Goal: Information Seeking & Learning: Understand process/instructions

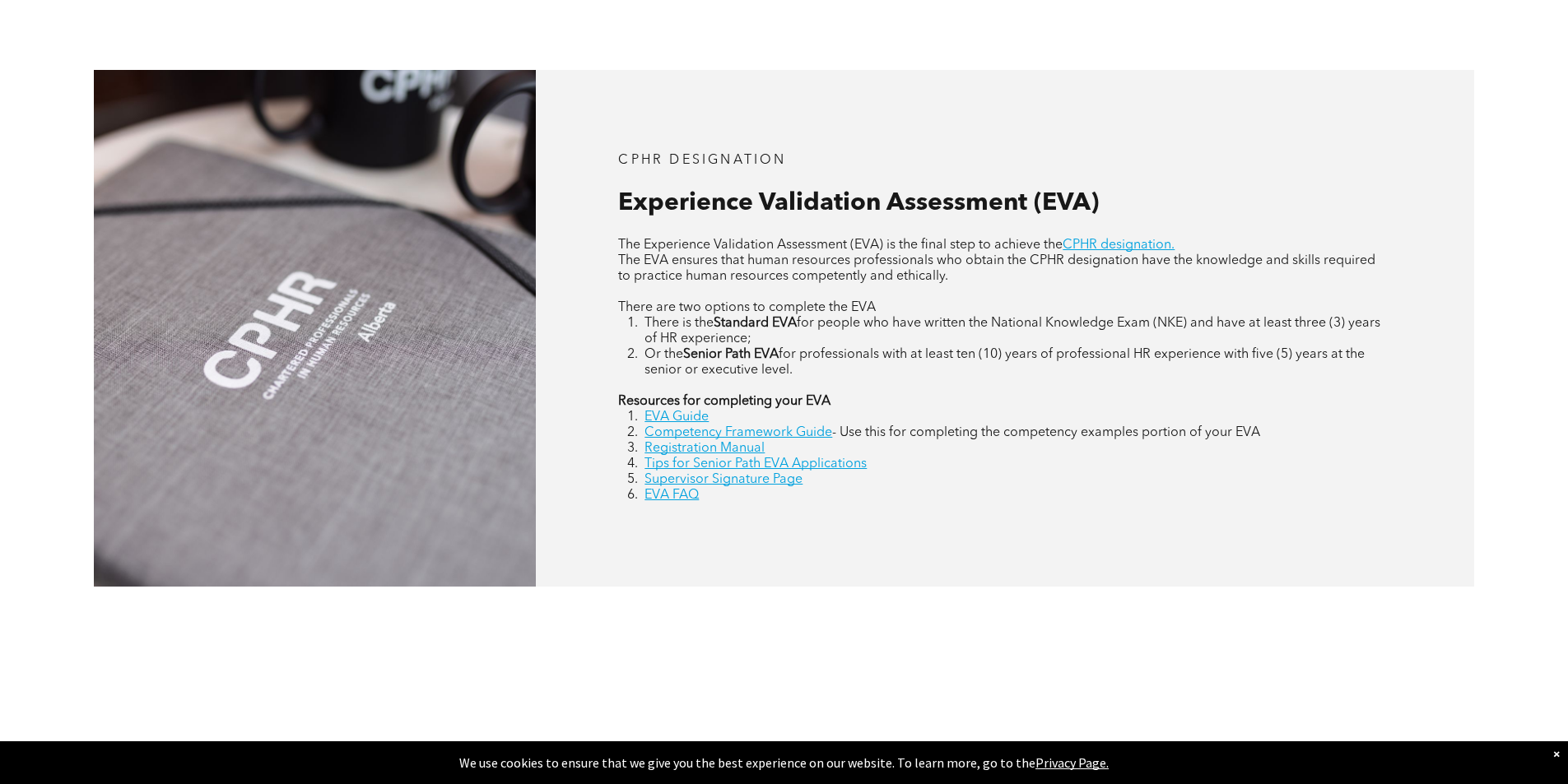
scroll to position [740, 0]
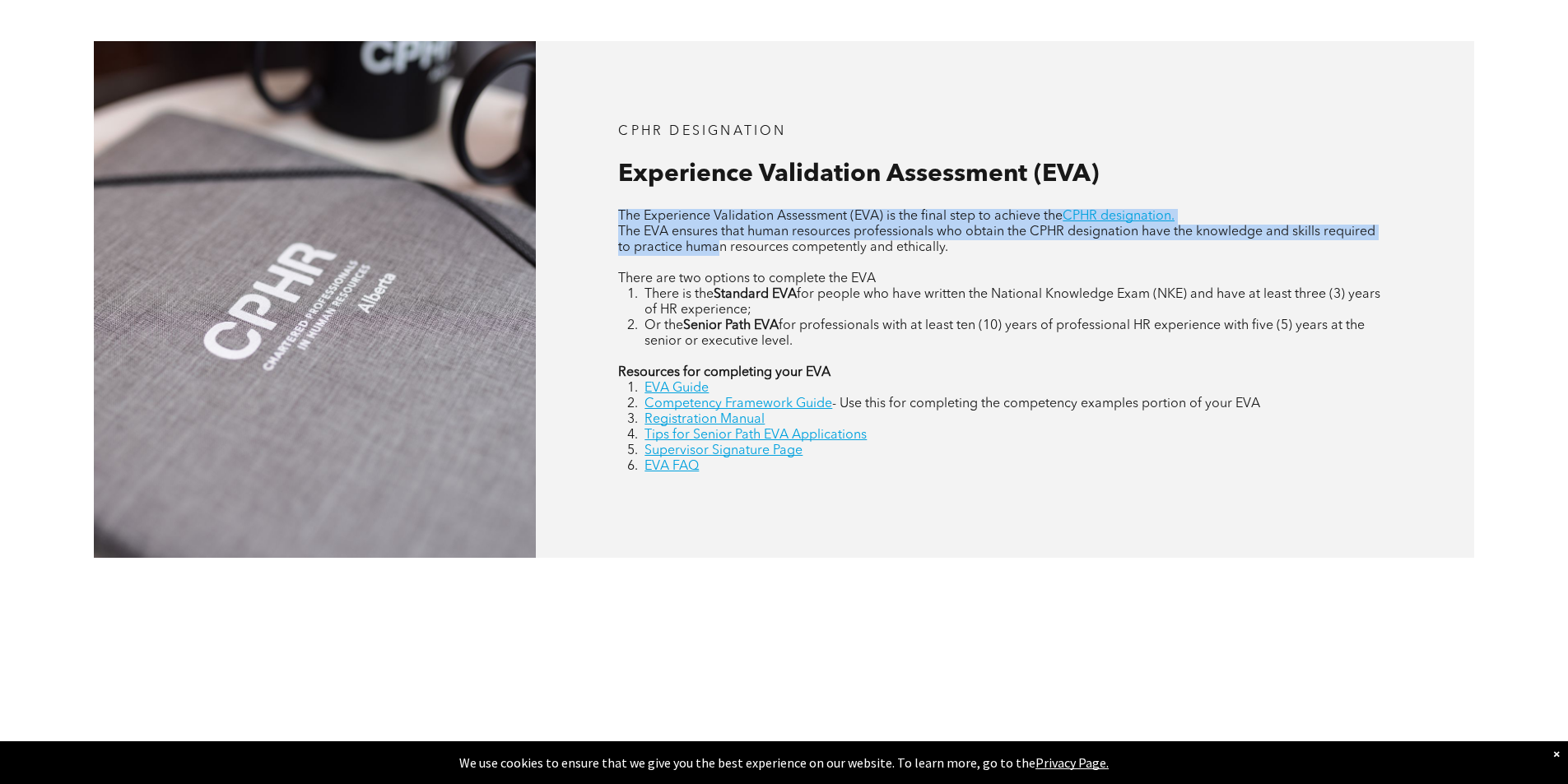
drag, startPoint x: 617, startPoint y: 212, endPoint x: 718, endPoint y: 247, distance: 106.9
click at [718, 247] on div "CPHR DESIGNATION Experience Validation Assessment (EVA) The Experience Validati…" at bounding box center [1005, 299] width 938 height 516
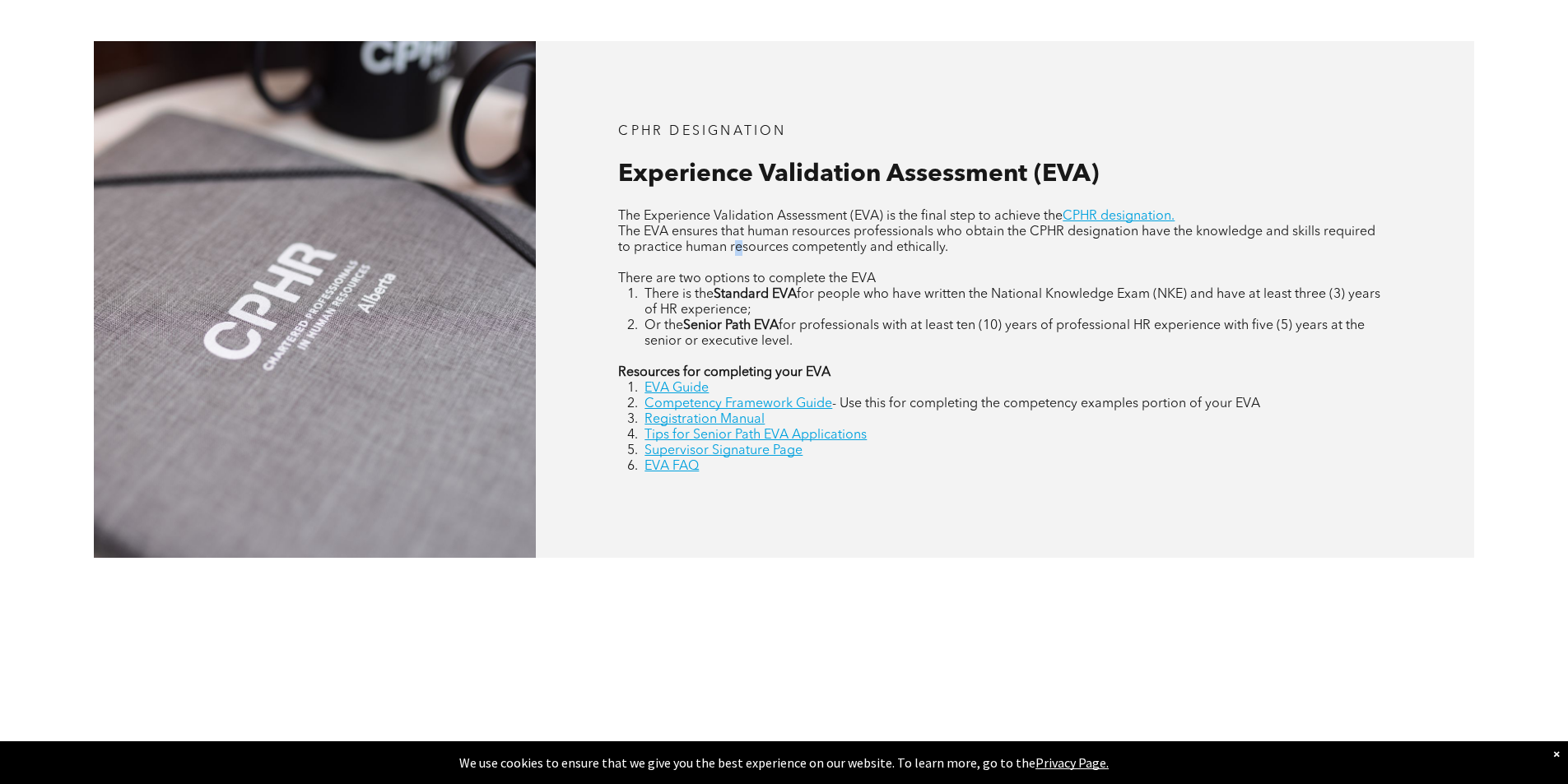
click at [739, 247] on span "The EVA ensures that human resources professionals who obtain the CPHR designat…" at bounding box center [997, 240] width 757 height 29
click at [862, 334] on li "Or the Senior Path EVA for professionals with at least ten (10) years of profes…" at bounding box center [1018, 334] width 747 height 31
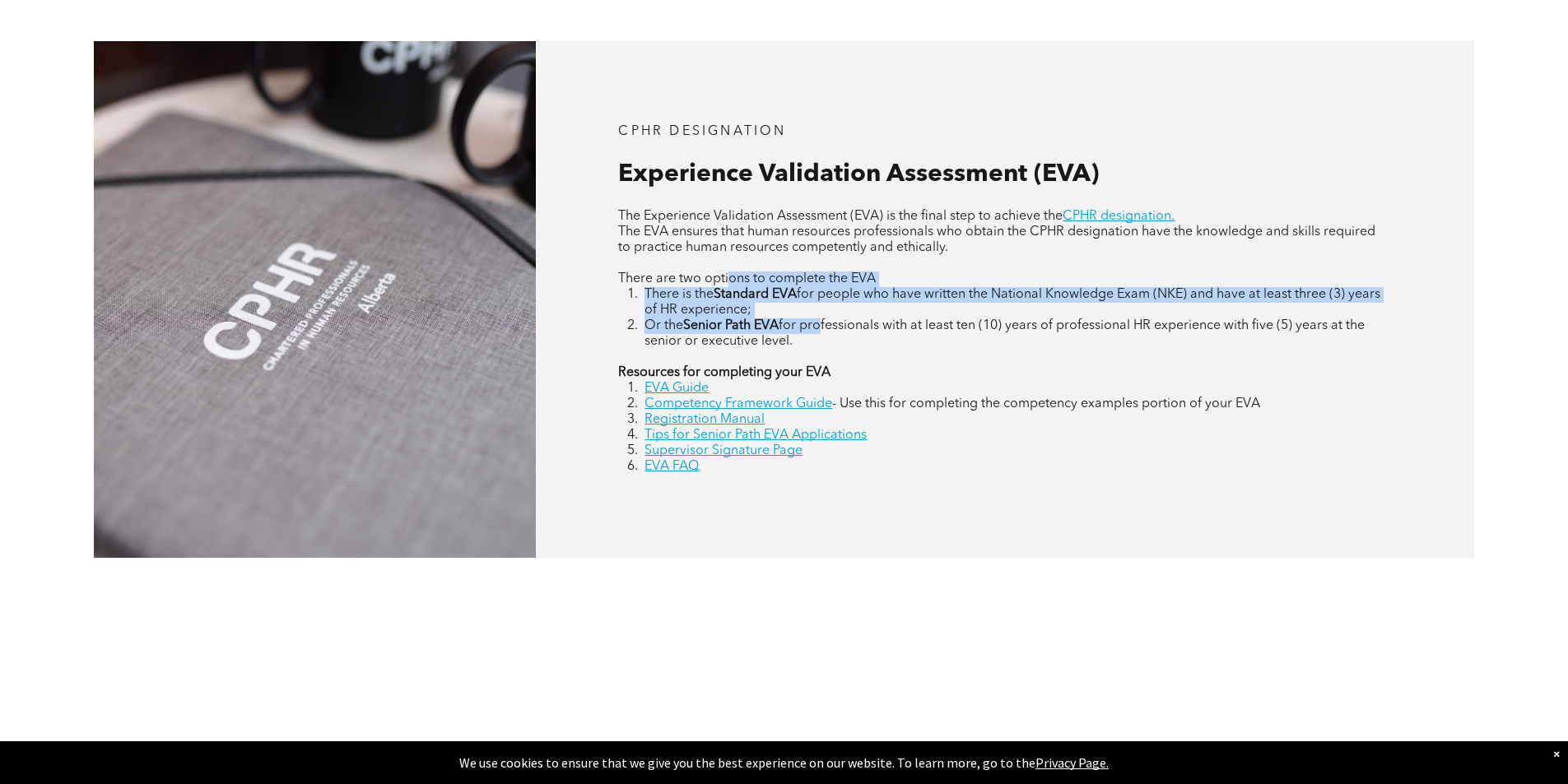
drag, startPoint x: 816, startPoint y: 332, endPoint x: 732, endPoint y: 279, distance: 99.3
click at [732, 279] on div "The Experience Validation Assessment (EVA) is the final step to achieve the CPH…" at bounding box center [1005, 342] width 773 height 266
click at [772, 305] on li "There is the Standard EVA for people who have written the National Knowledge Ex…" at bounding box center [1018, 303] width 747 height 31
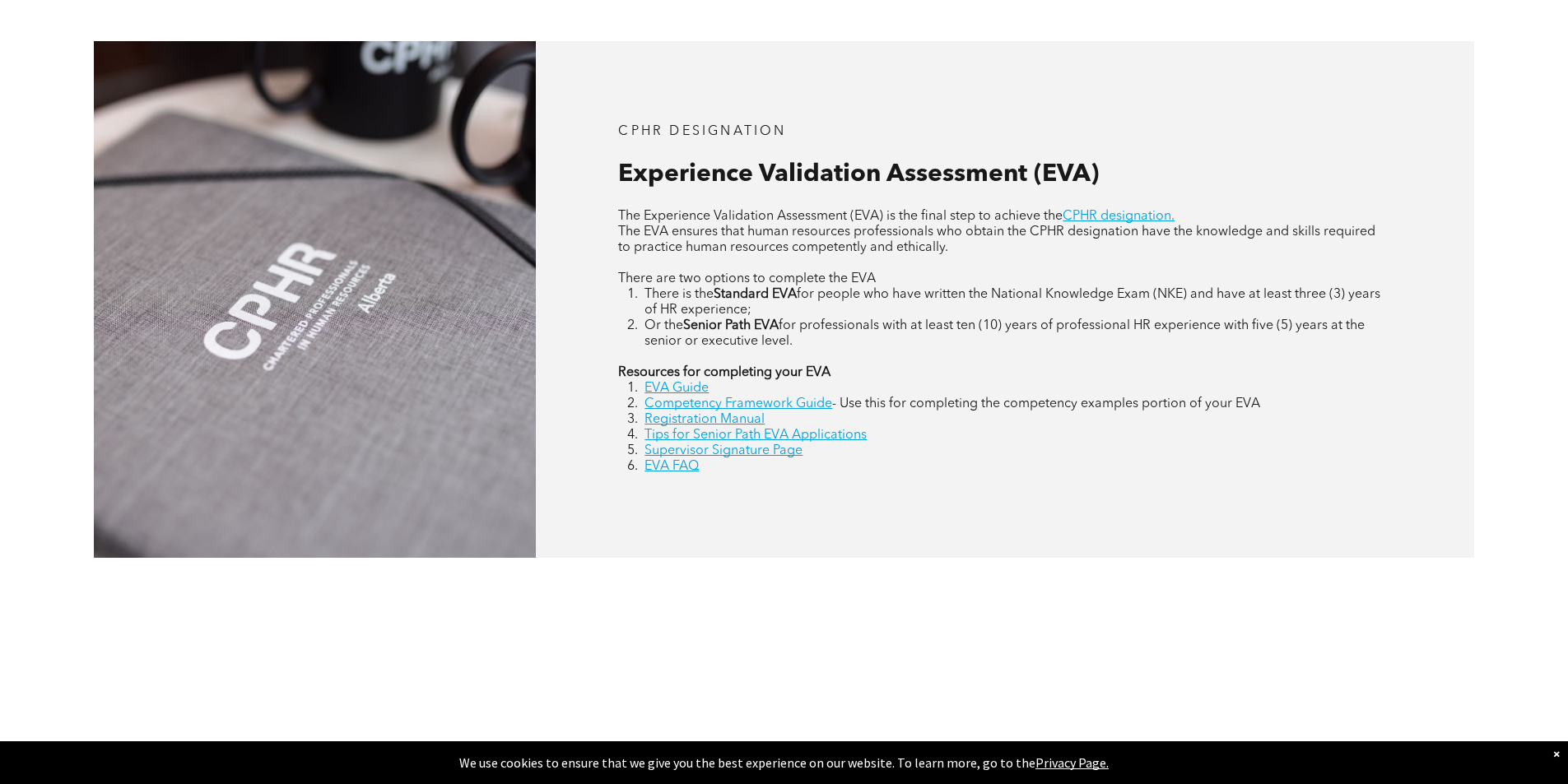
click at [797, 346] on li "Or the Senior Path EVA for professionals with at least ten (10) years of profes…" at bounding box center [1018, 334] width 747 height 31
click at [681, 390] on link "EVA Guide" at bounding box center [677, 388] width 65 height 13
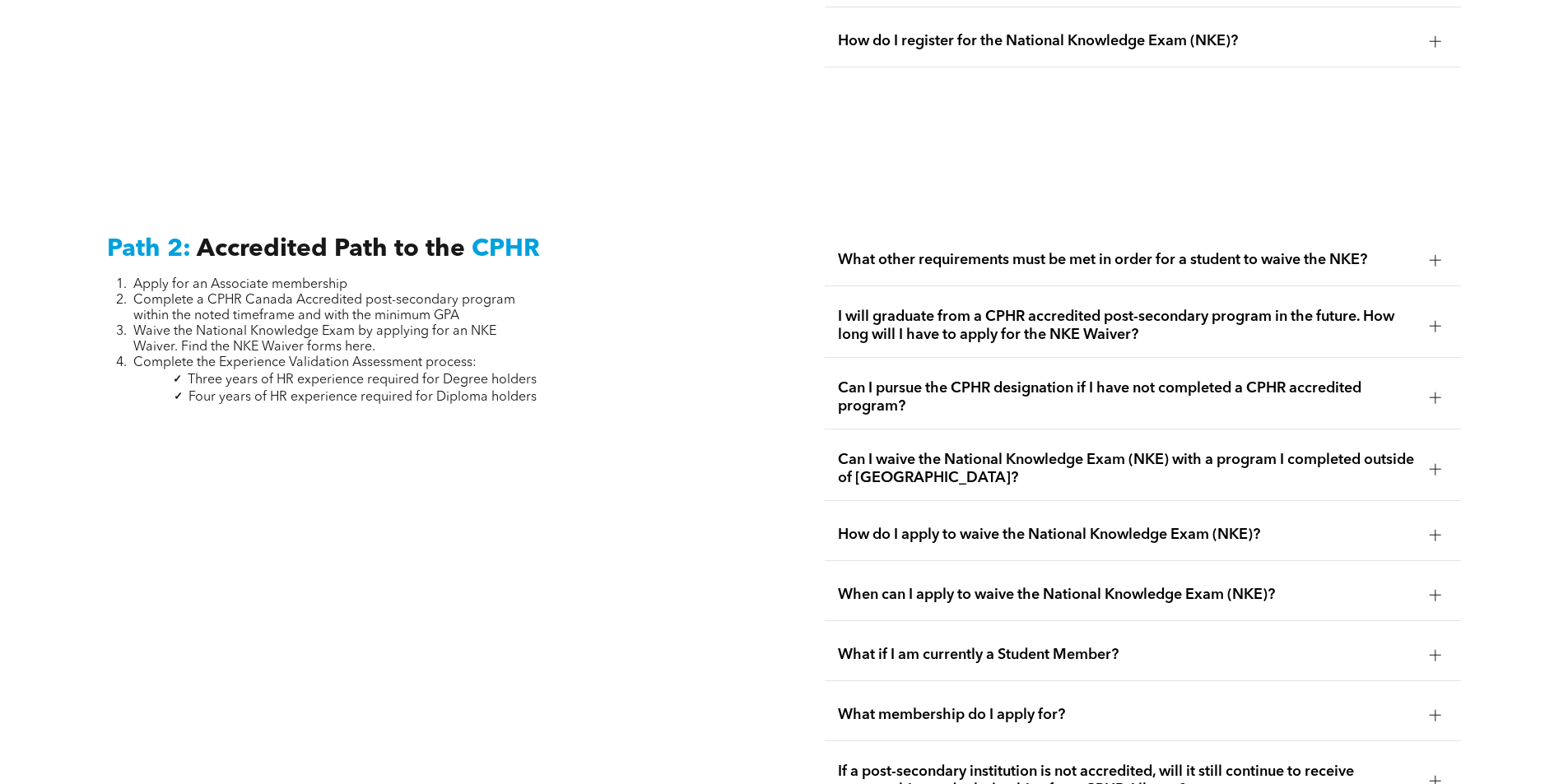
scroll to position [2469, 0]
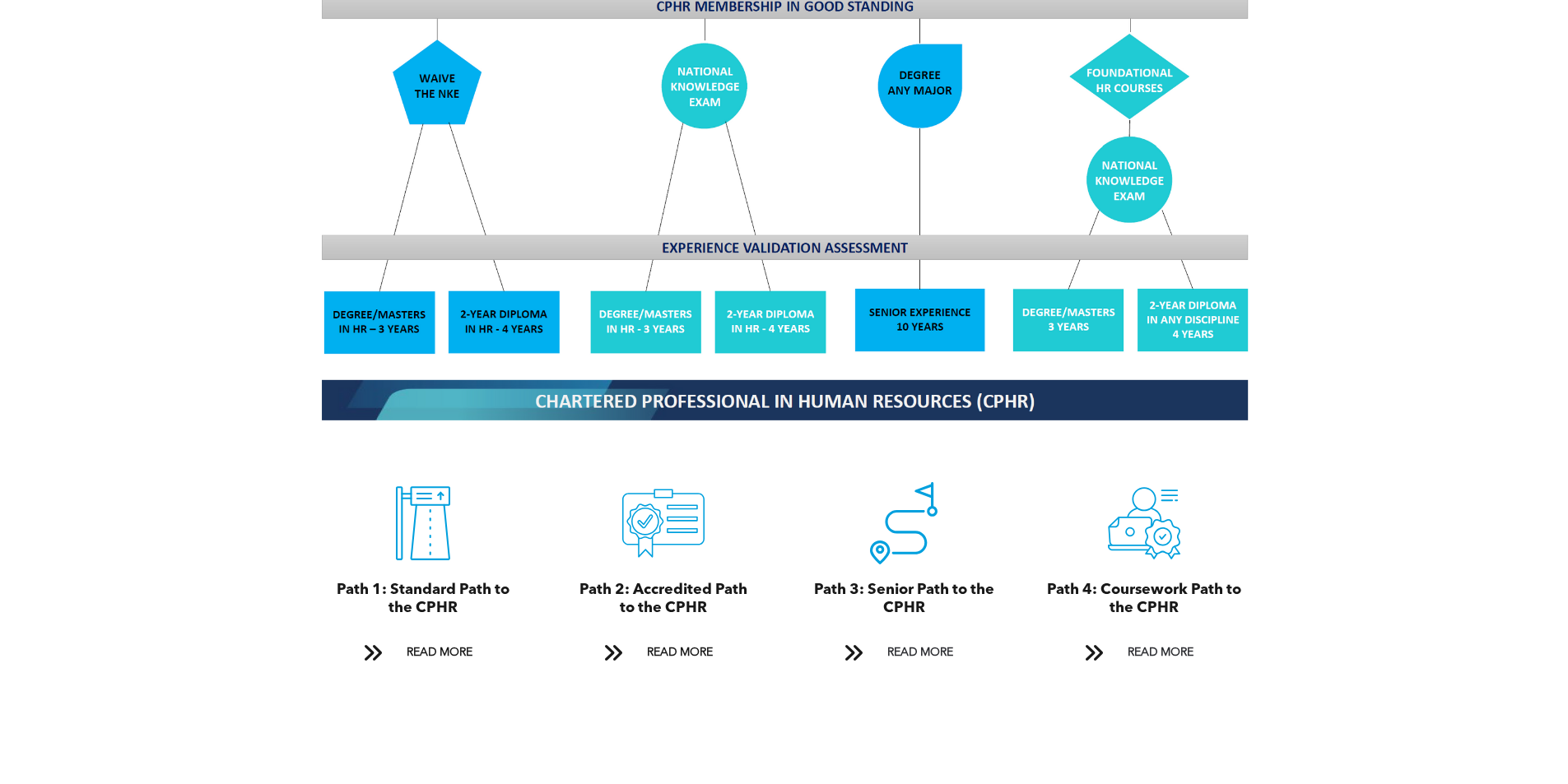
scroll to position [1728, 0]
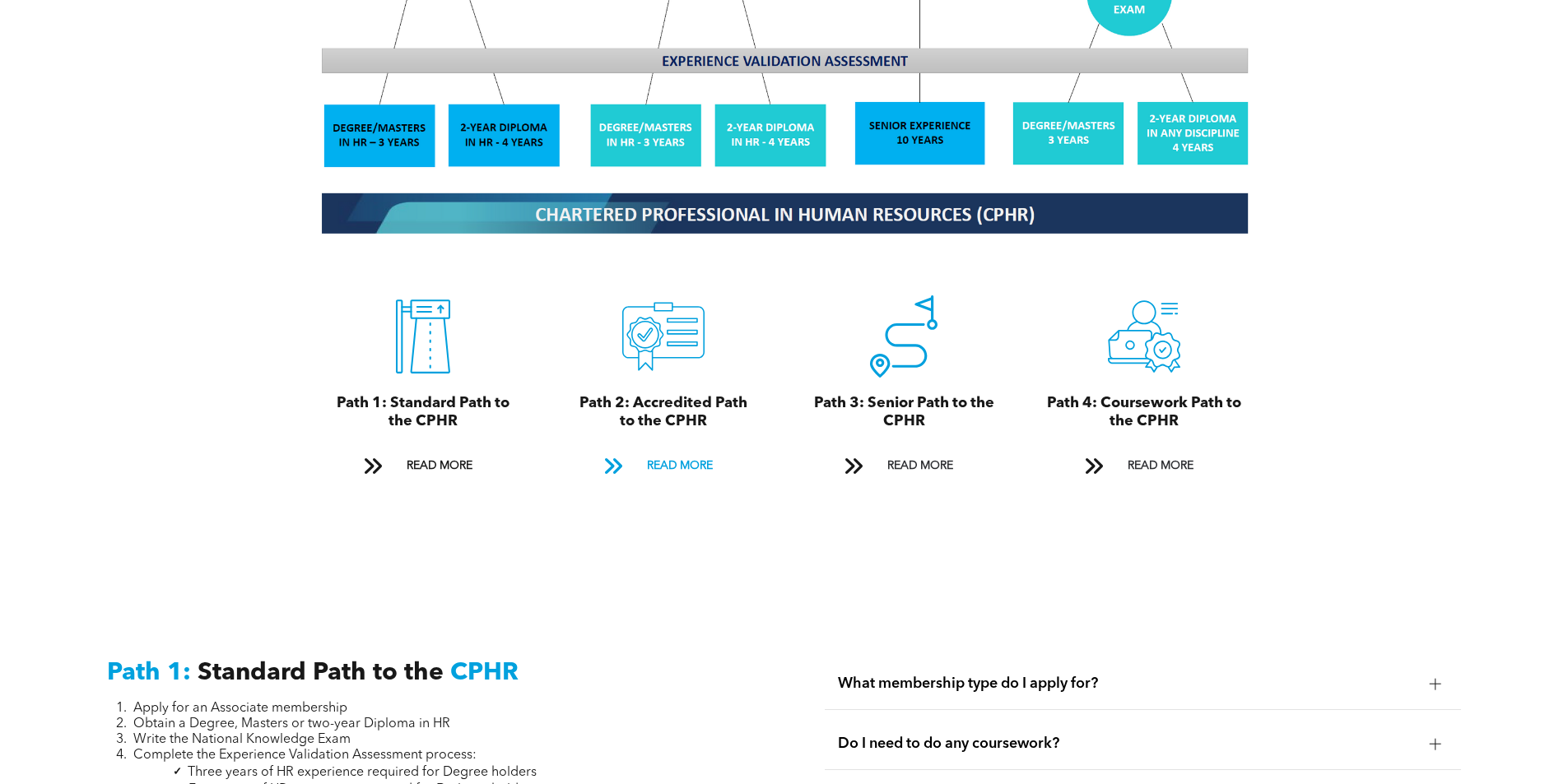
click at [651, 451] on span "READ MORE" at bounding box center [679, 466] width 78 height 31
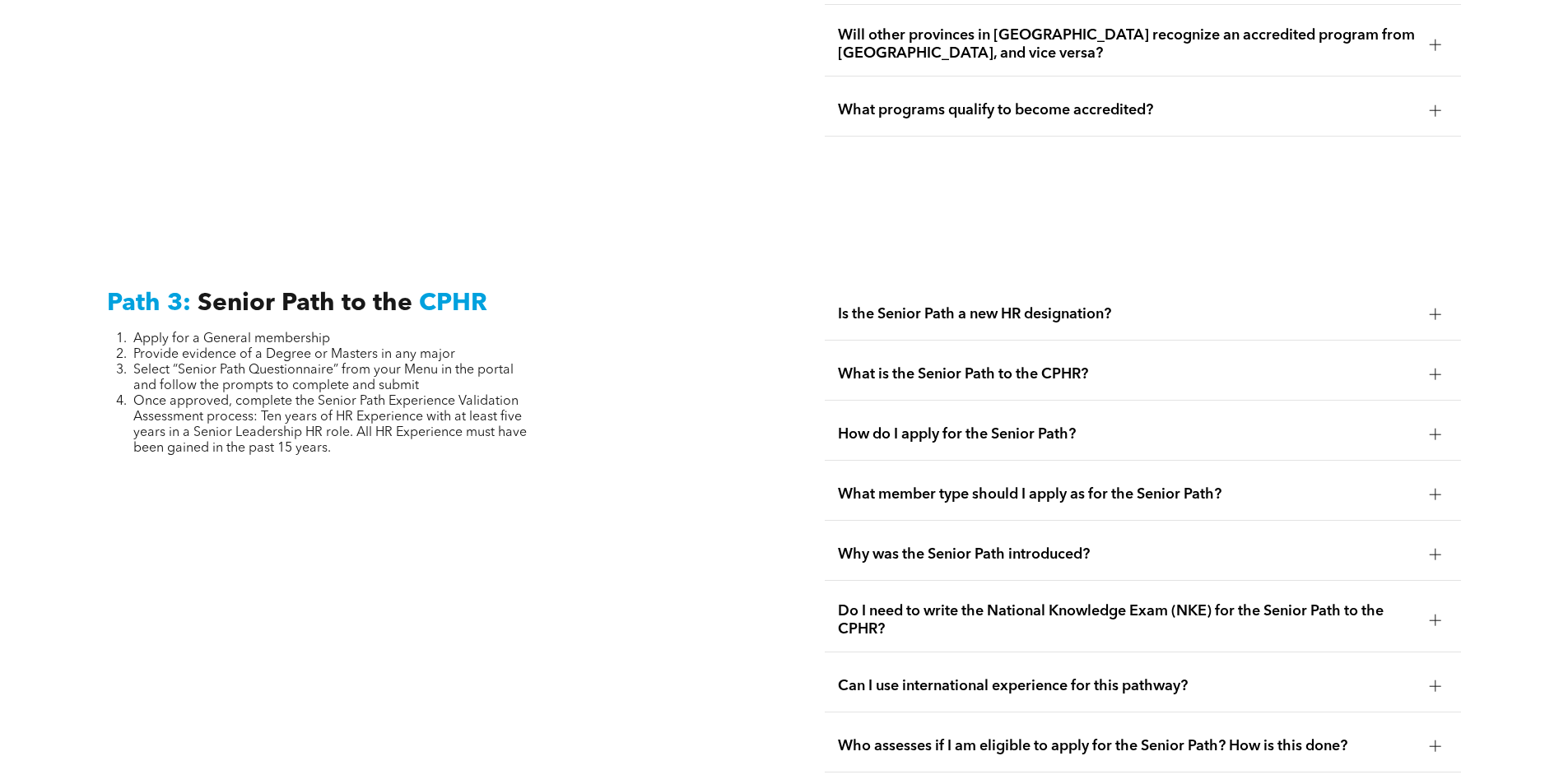
scroll to position [4007, 0]
